Goal: Task Accomplishment & Management: Manage account settings

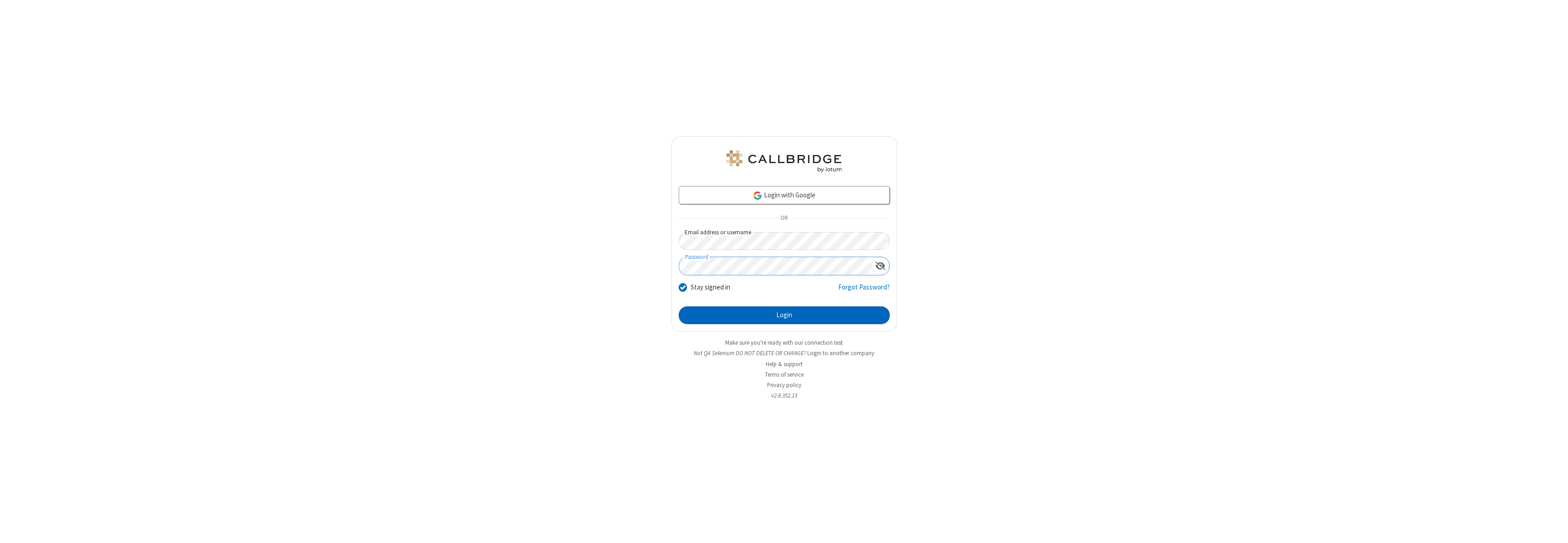
click at [784, 315] on button "Login" at bounding box center [783, 316] width 211 height 18
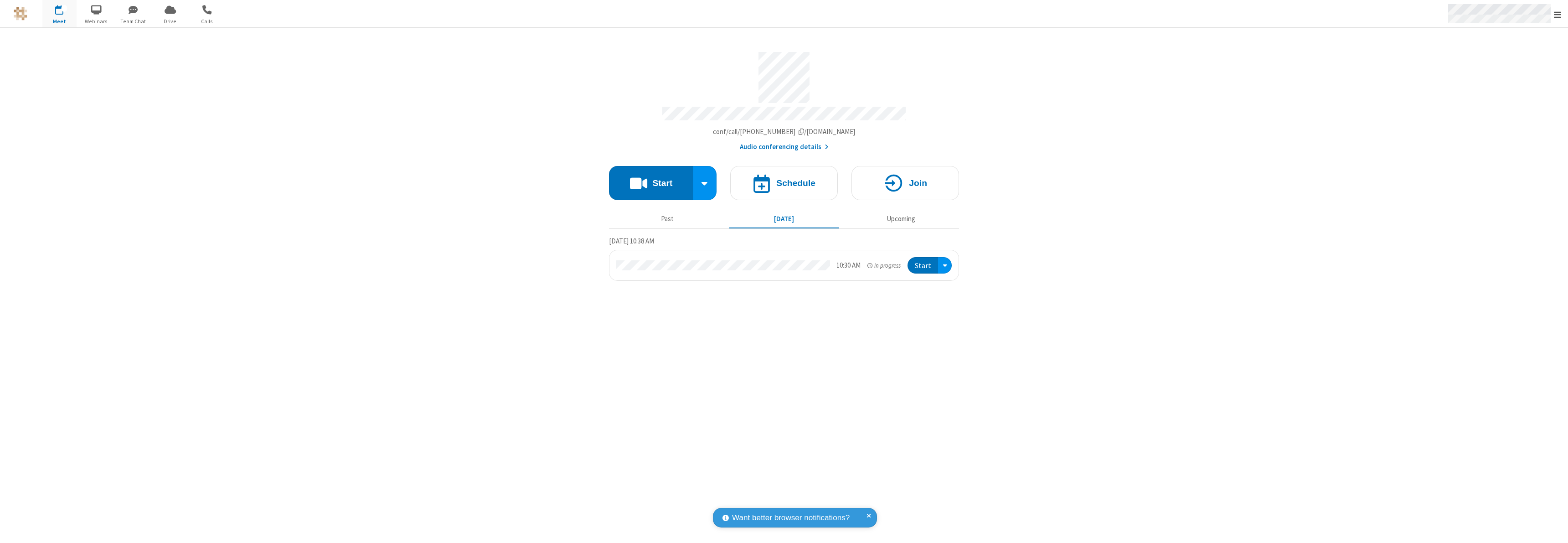
click at [1557, 14] on span "Open menu" at bounding box center [1557, 14] width 7 height 9
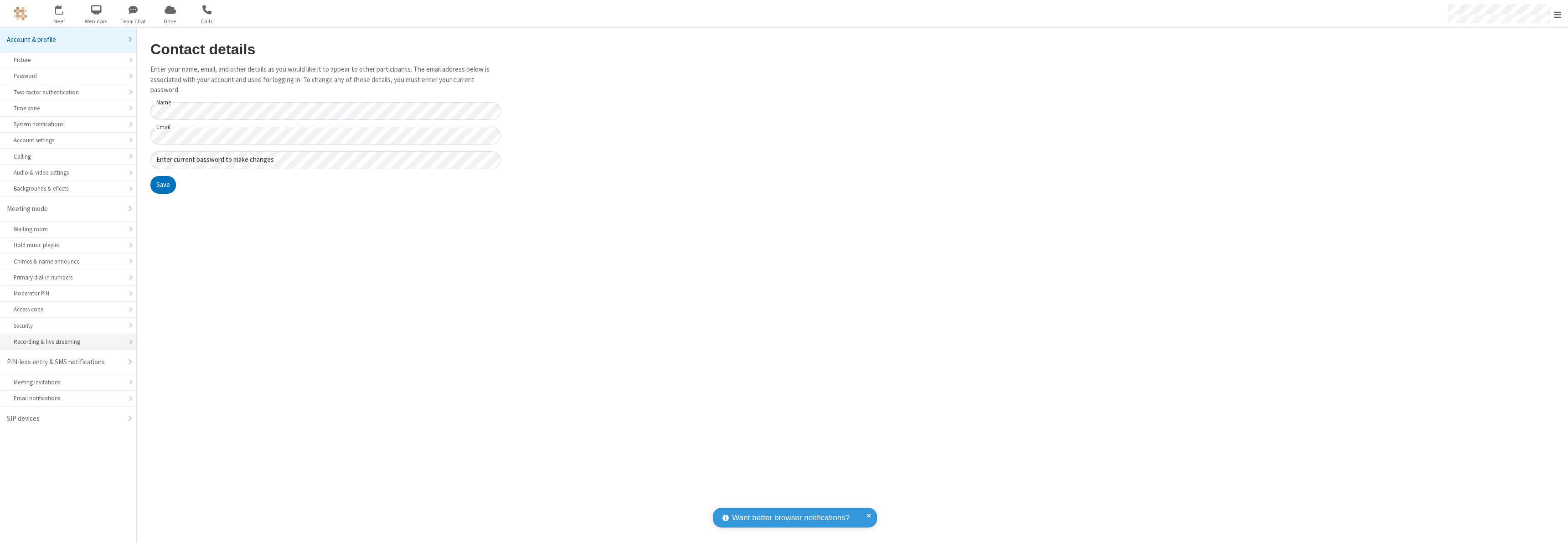
click at [68, 342] on div "Recording & live streaming" at bounding box center [68, 341] width 109 height 9
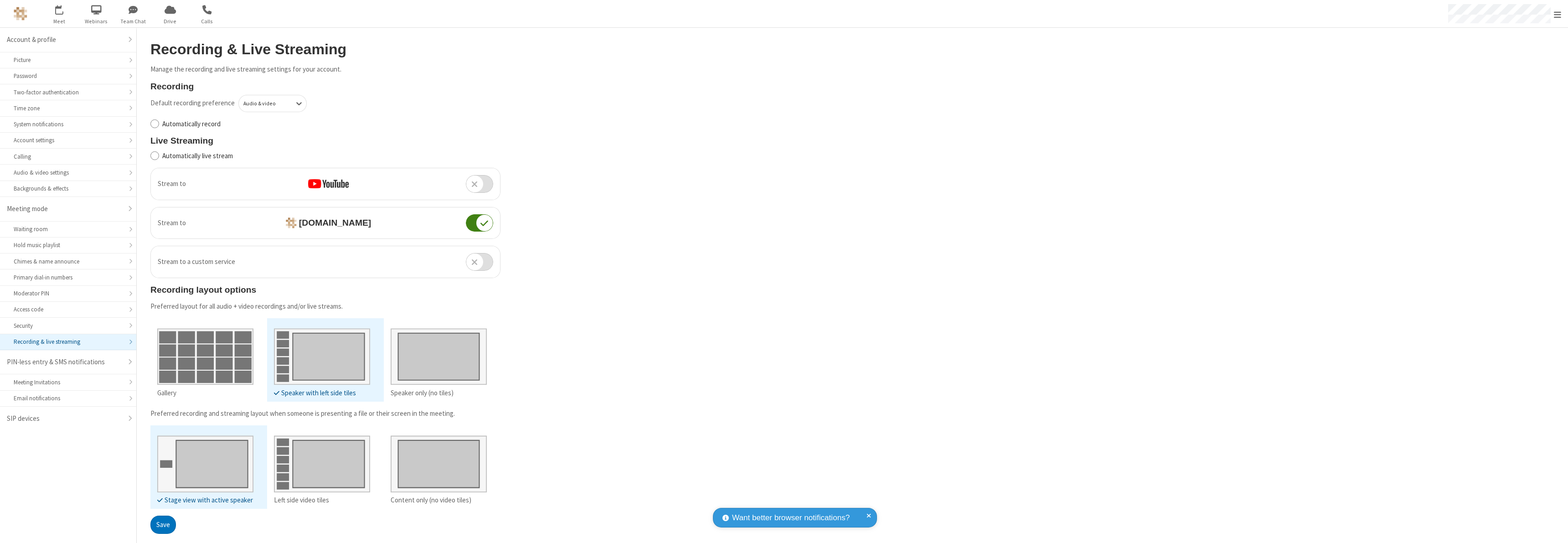
click at [155, 124] on input "Automatically record" at bounding box center [155, 124] width 9 height 9
checkbox input "true"
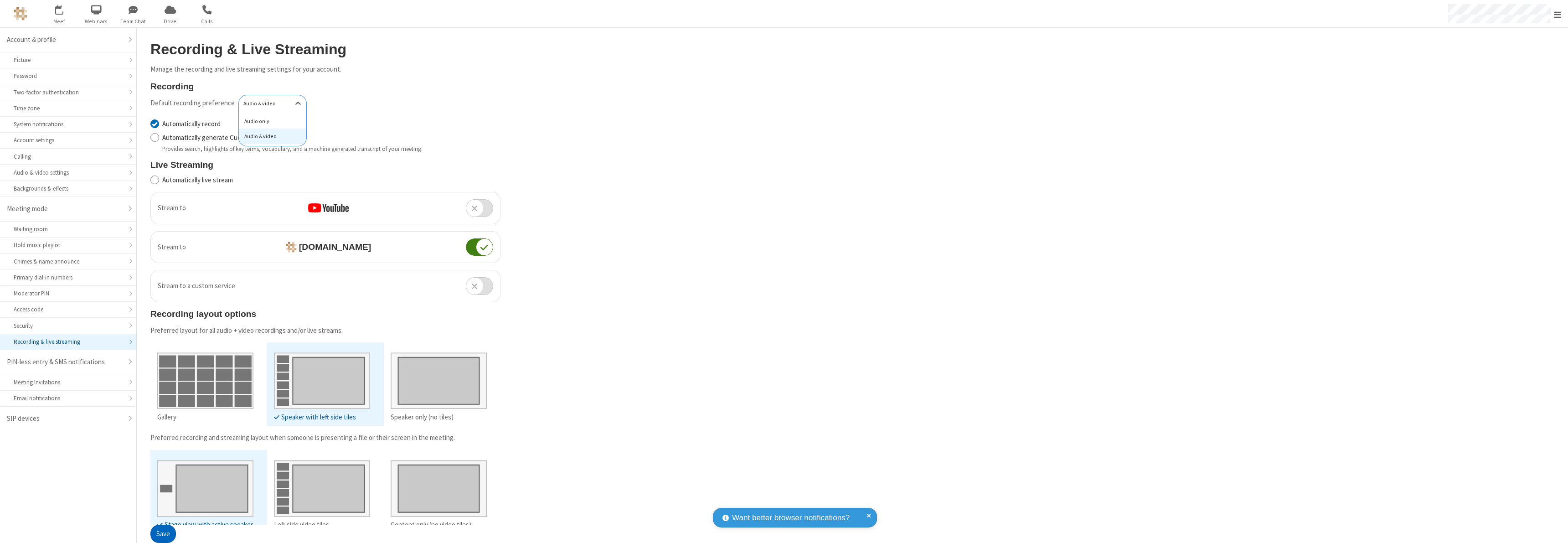
click at [270, 121] on div "Audio only" at bounding box center [272, 121] width 67 height 16
click at [162, 534] on button "Save" at bounding box center [163, 534] width 26 height 18
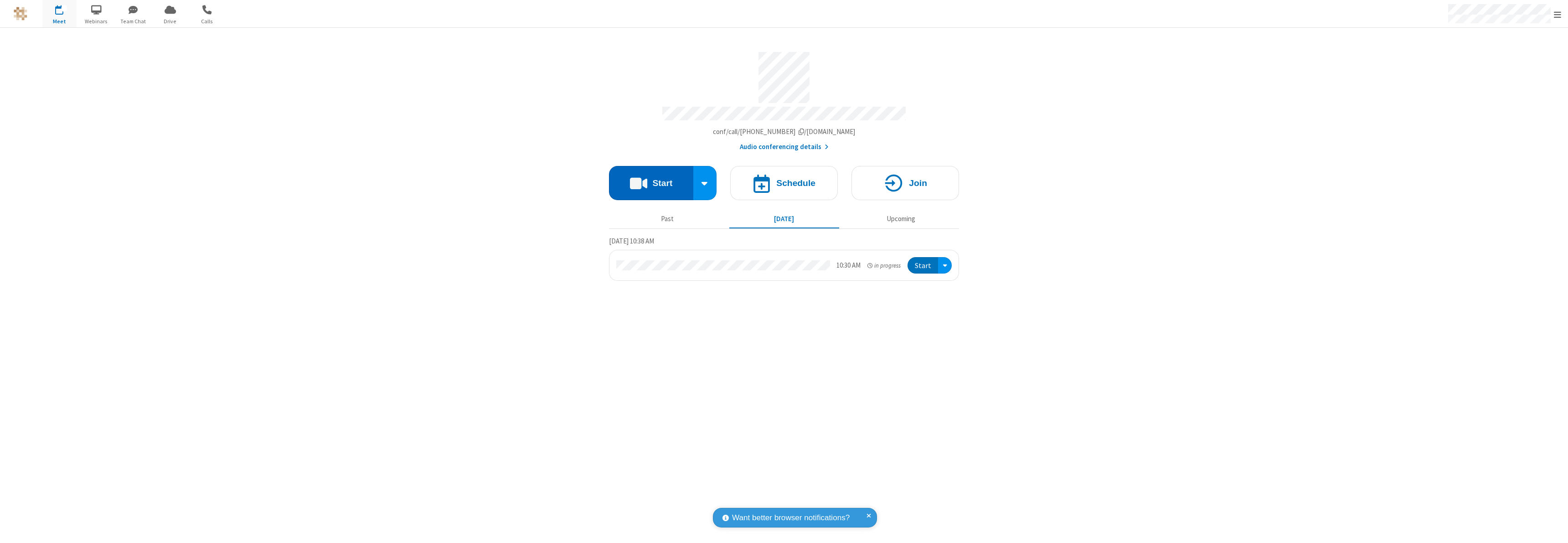
click at [651, 179] on button "Start" at bounding box center [651, 183] width 84 height 34
